Goal: Check status: Check status

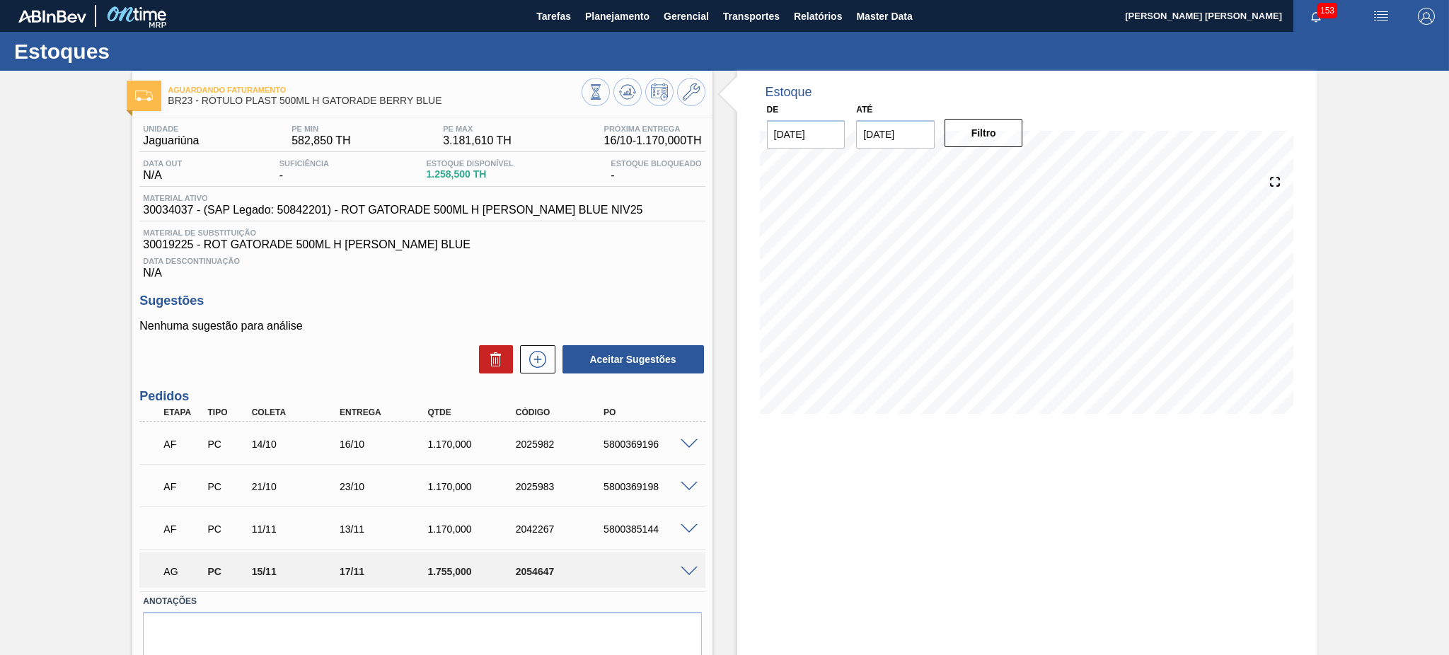
click at [691, 570] on span at bounding box center [689, 572] width 17 height 11
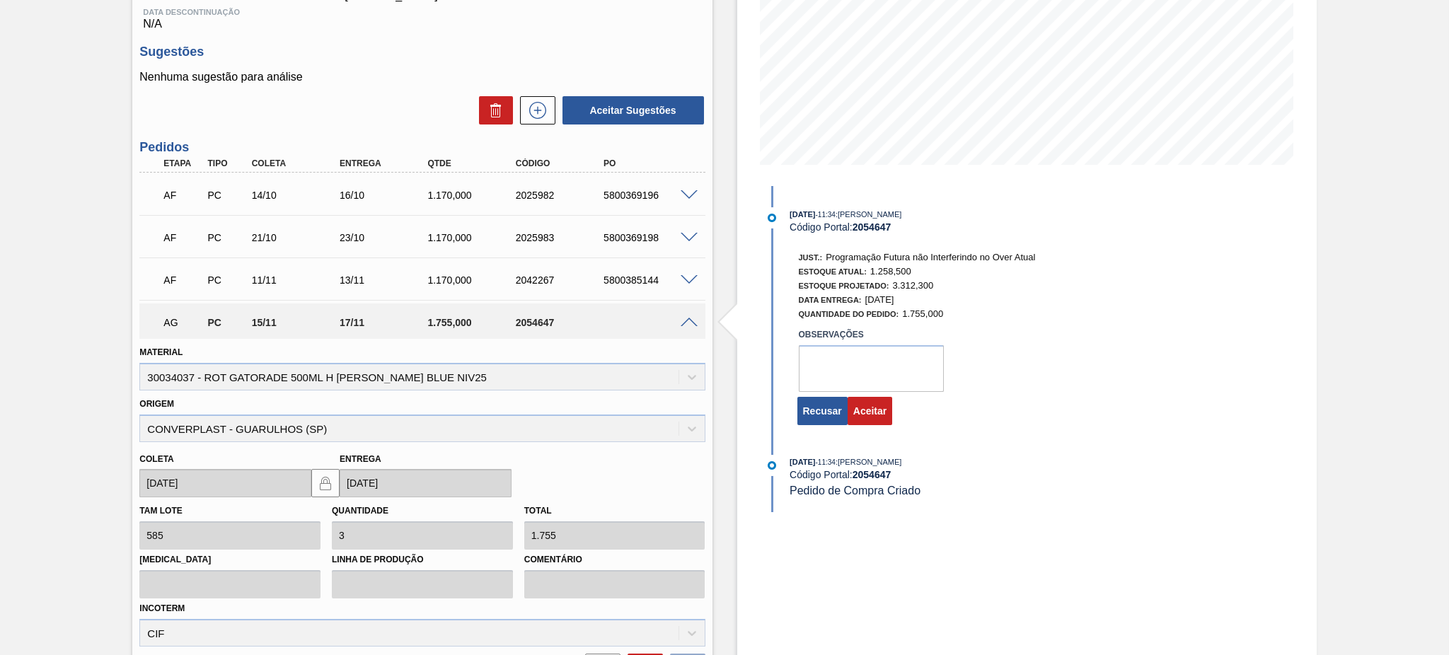
scroll to position [283, 0]
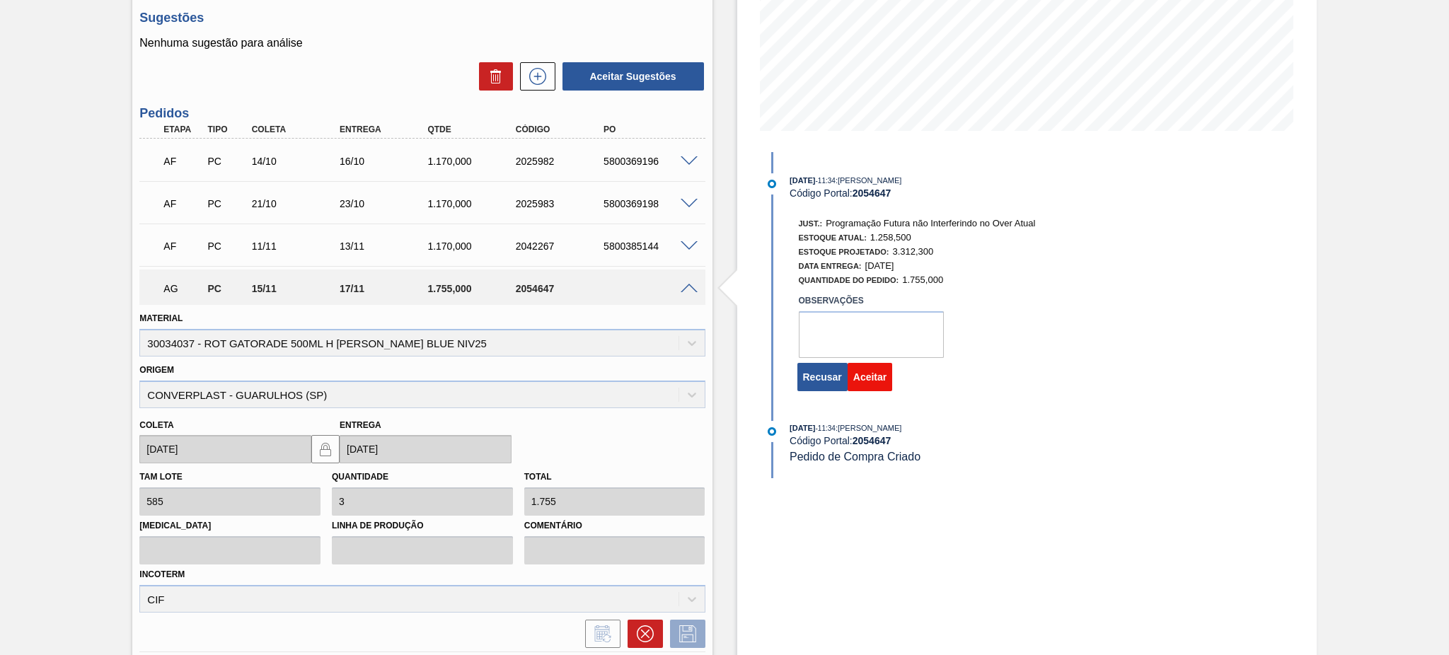
click at [864, 391] on button "Aceitar" at bounding box center [870, 377] width 45 height 28
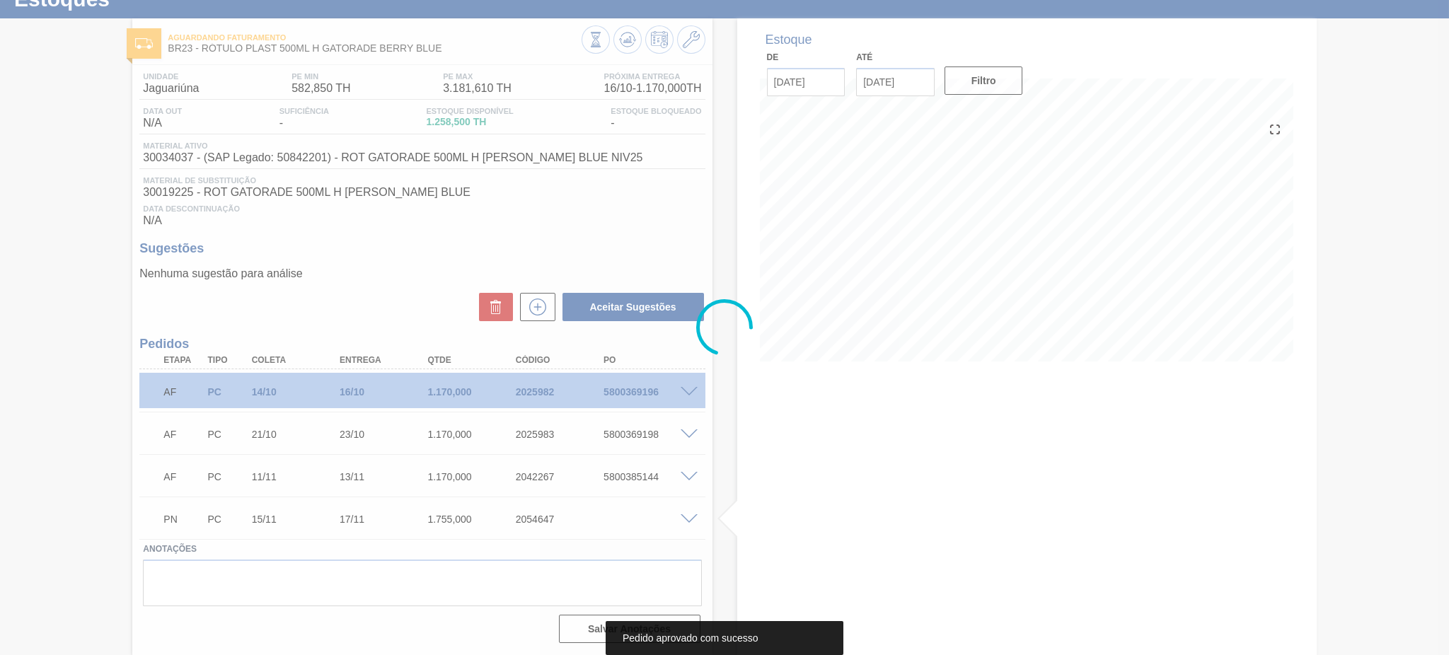
scroll to position [51, 0]
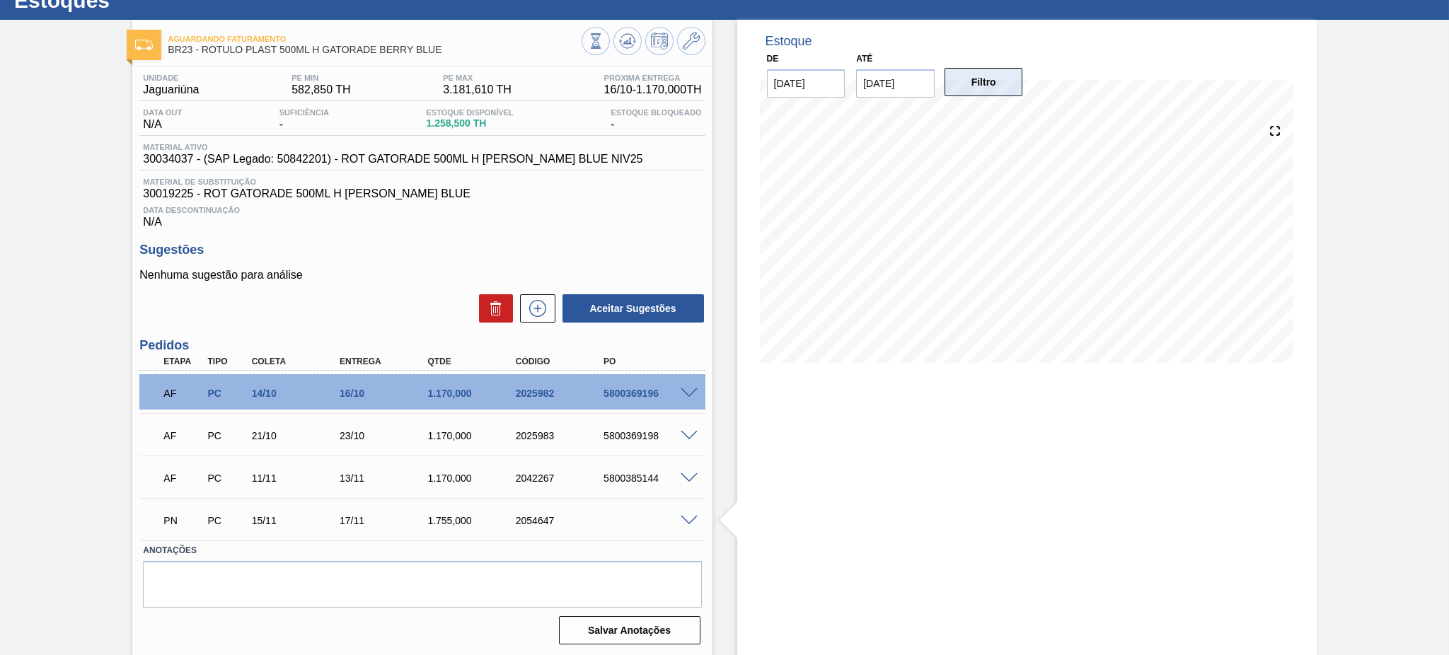
click at [972, 79] on button "Filtro" at bounding box center [984, 82] width 79 height 28
click at [968, 71] on button "Filtro" at bounding box center [984, 82] width 79 height 28
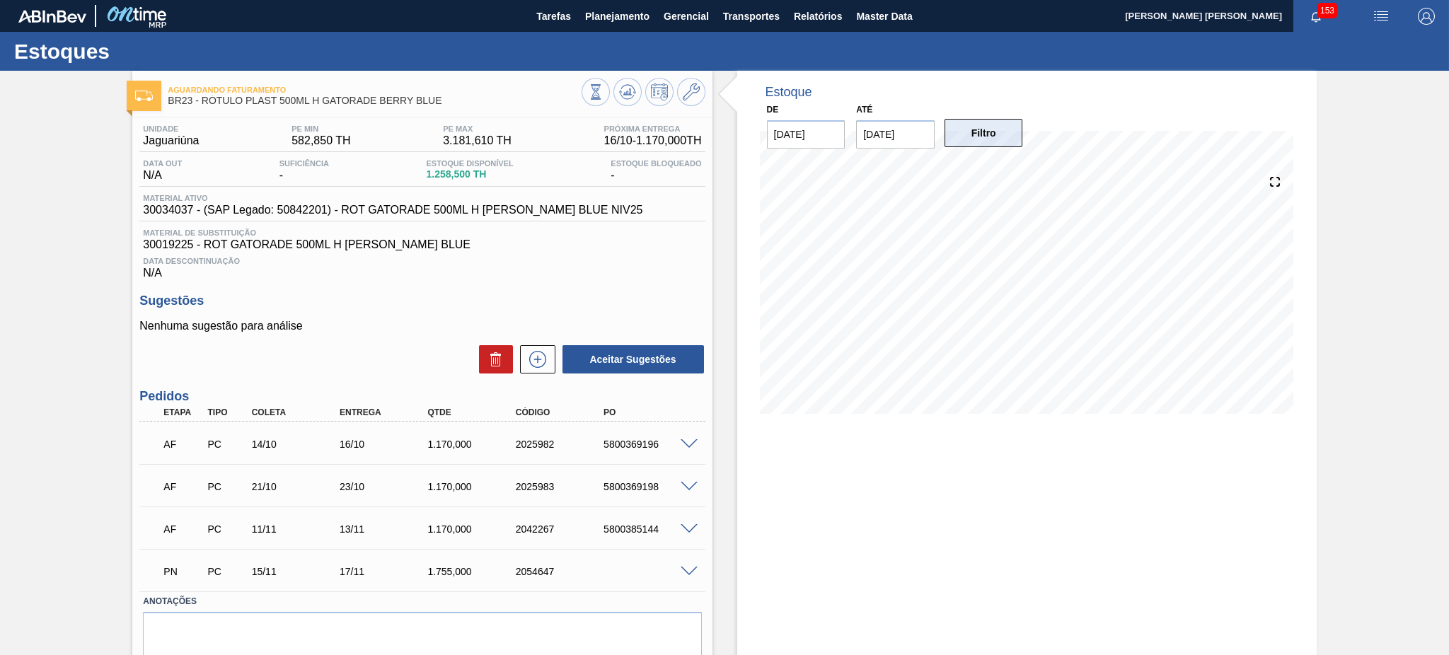
click at [983, 133] on button "Filtro" at bounding box center [984, 133] width 79 height 28
click at [906, 133] on input "28/10/2025" at bounding box center [895, 134] width 79 height 28
click at [1010, 166] on button "Next Month" at bounding box center [1015, 168] width 10 height 10
click at [1011, 168] on button "Next Month" at bounding box center [1015, 168] width 10 height 10
click at [899, 301] on div "29" at bounding box center [896, 305] width 19 height 19
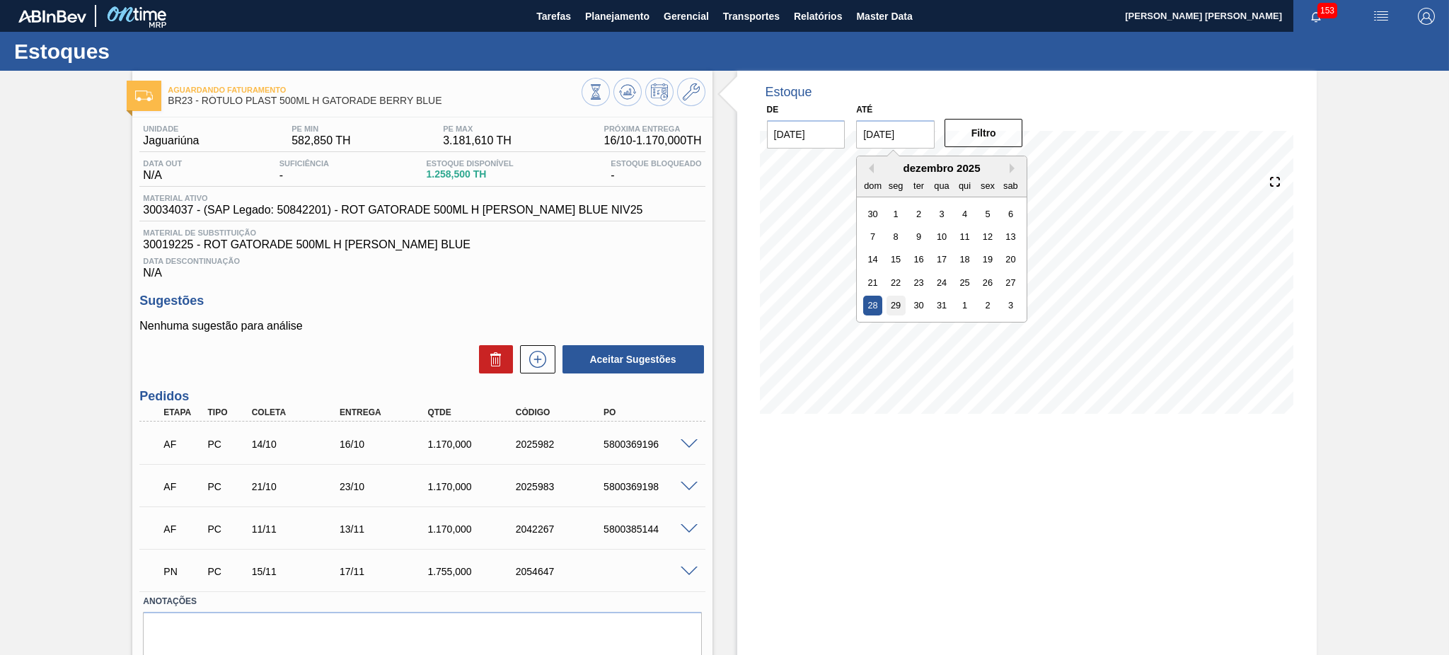
type input "[DATE]"
click at [995, 132] on button "Filtro" at bounding box center [984, 133] width 79 height 28
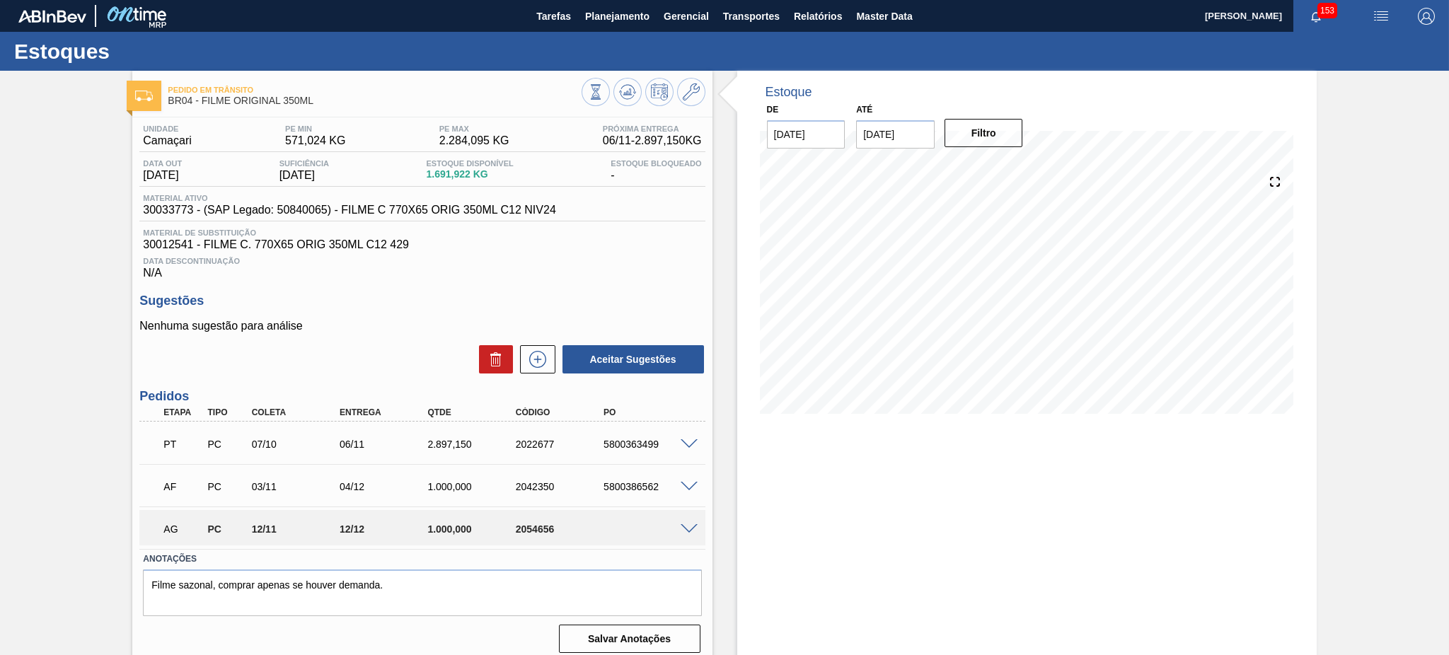
click at [693, 524] on span at bounding box center [689, 529] width 17 height 11
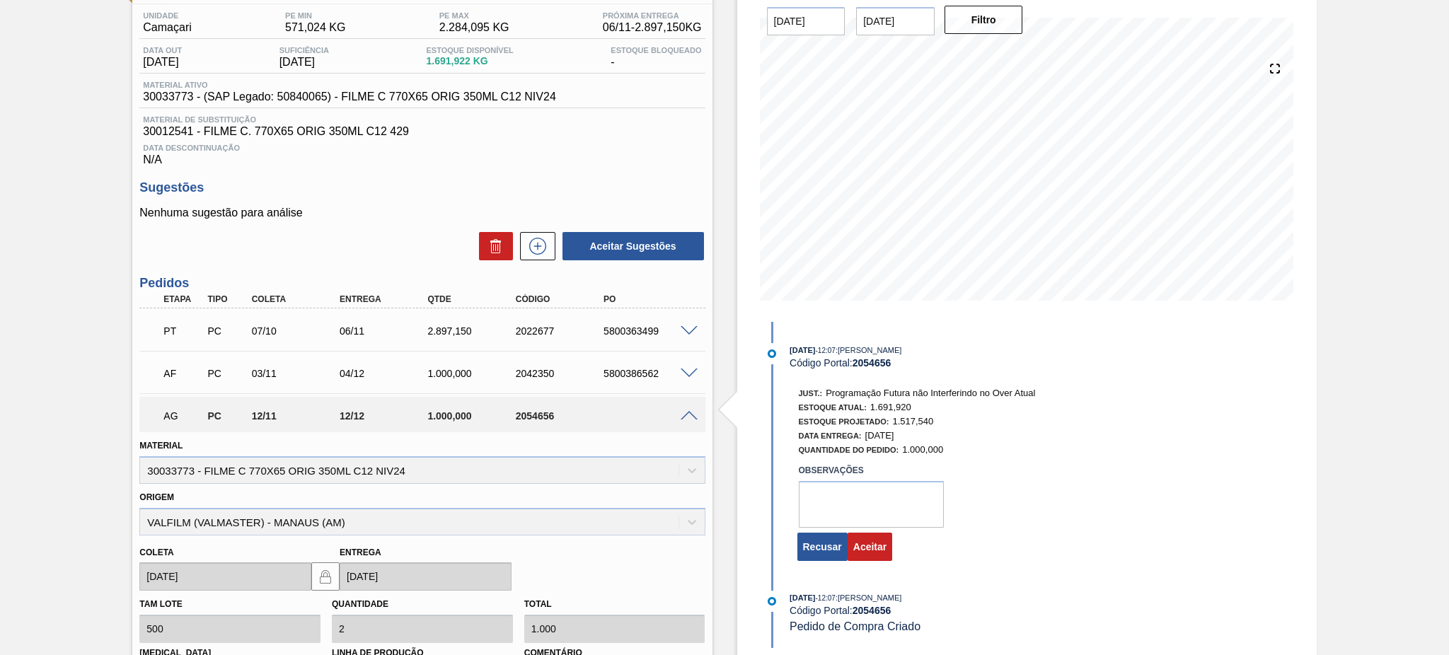
scroll to position [188, 0]
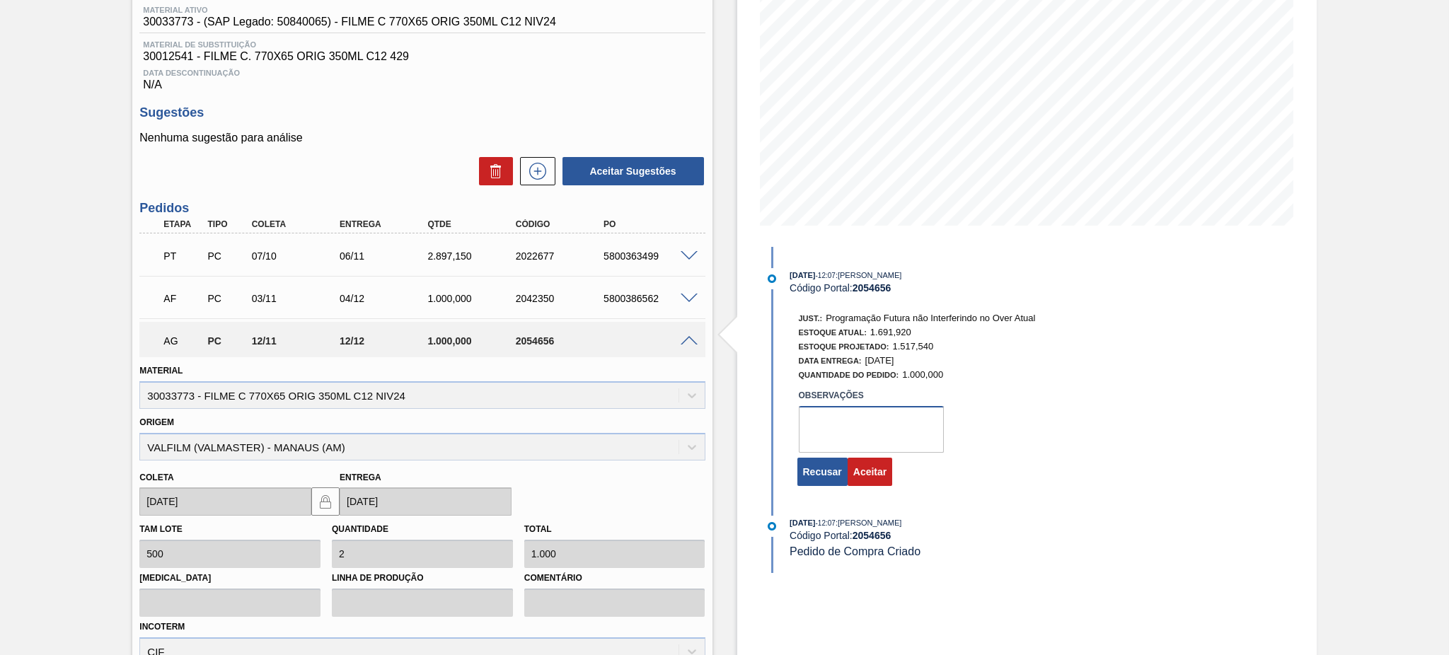
click at [824, 435] on textarea at bounding box center [871, 429] width 145 height 47
type textarea "tem previsão de consumo de todo volume"
click at [865, 478] on button "Aceitar" at bounding box center [870, 472] width 45 height 28
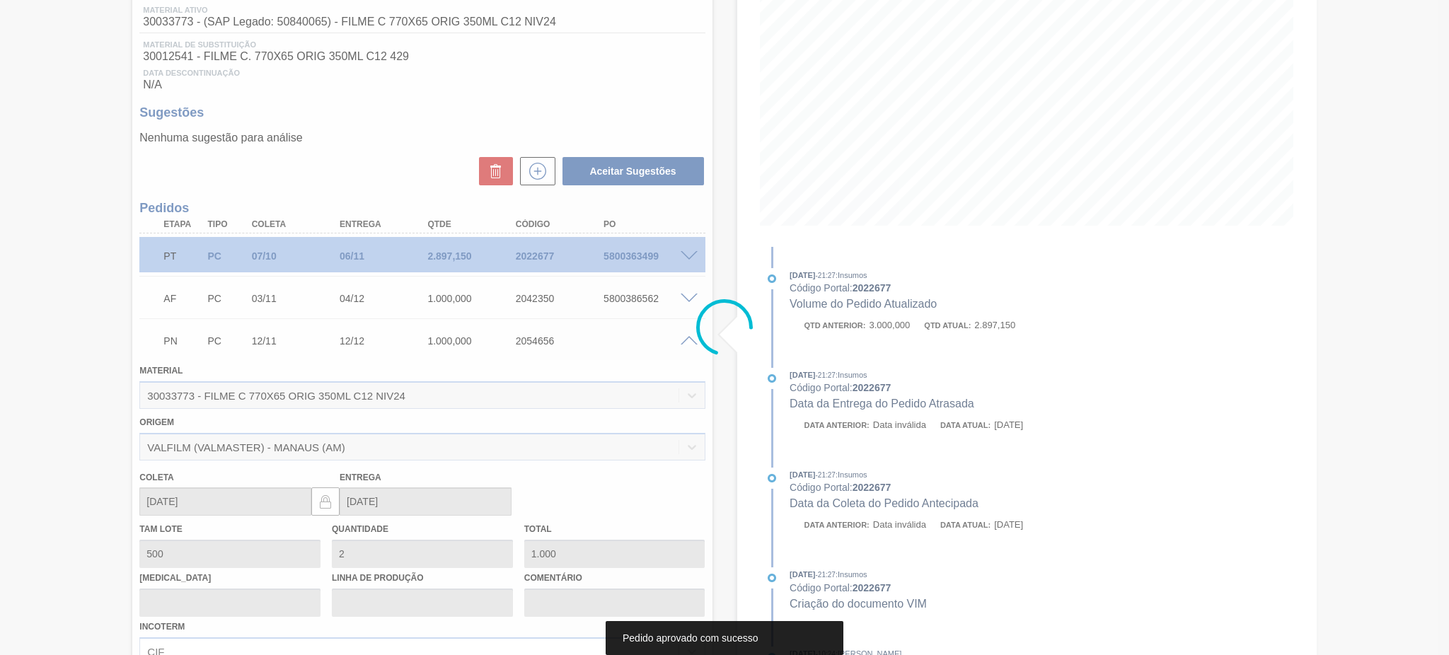
scroll to position [8, 0]
